Goal: Book appointment/travel/reservation

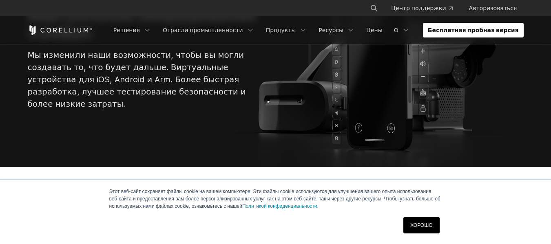
scroll to position [117, 0]
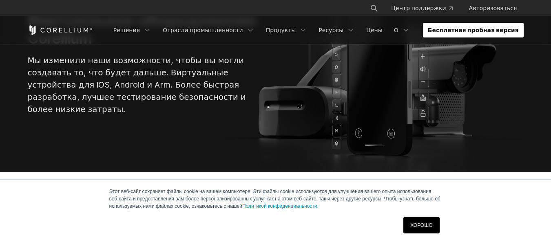
click at [471, 30] on font "Бесплатная пробная версия" at bounding box center [473, 30] width 91 height 7
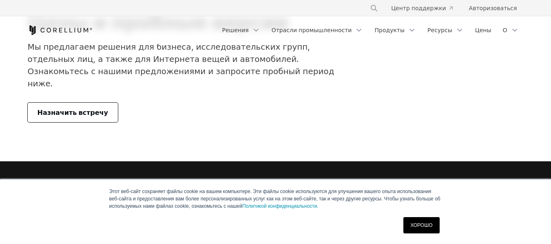
scroll to position [82, 0]
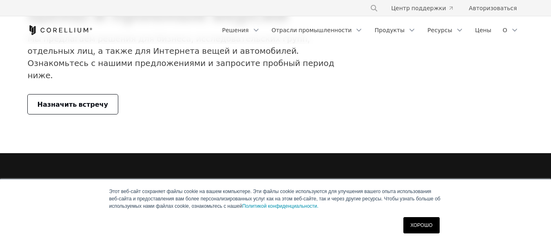
click at [74, 100] on font "Назначить встречу" at bounding box center [73, 104] width 71 height 8
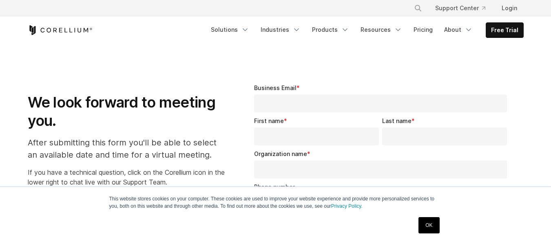
select select "**"
click at [420, 228] on link "OK" at bounding box center [428, 225] width 21 height 16
